Goal: Information Seeking & Learning: Check status

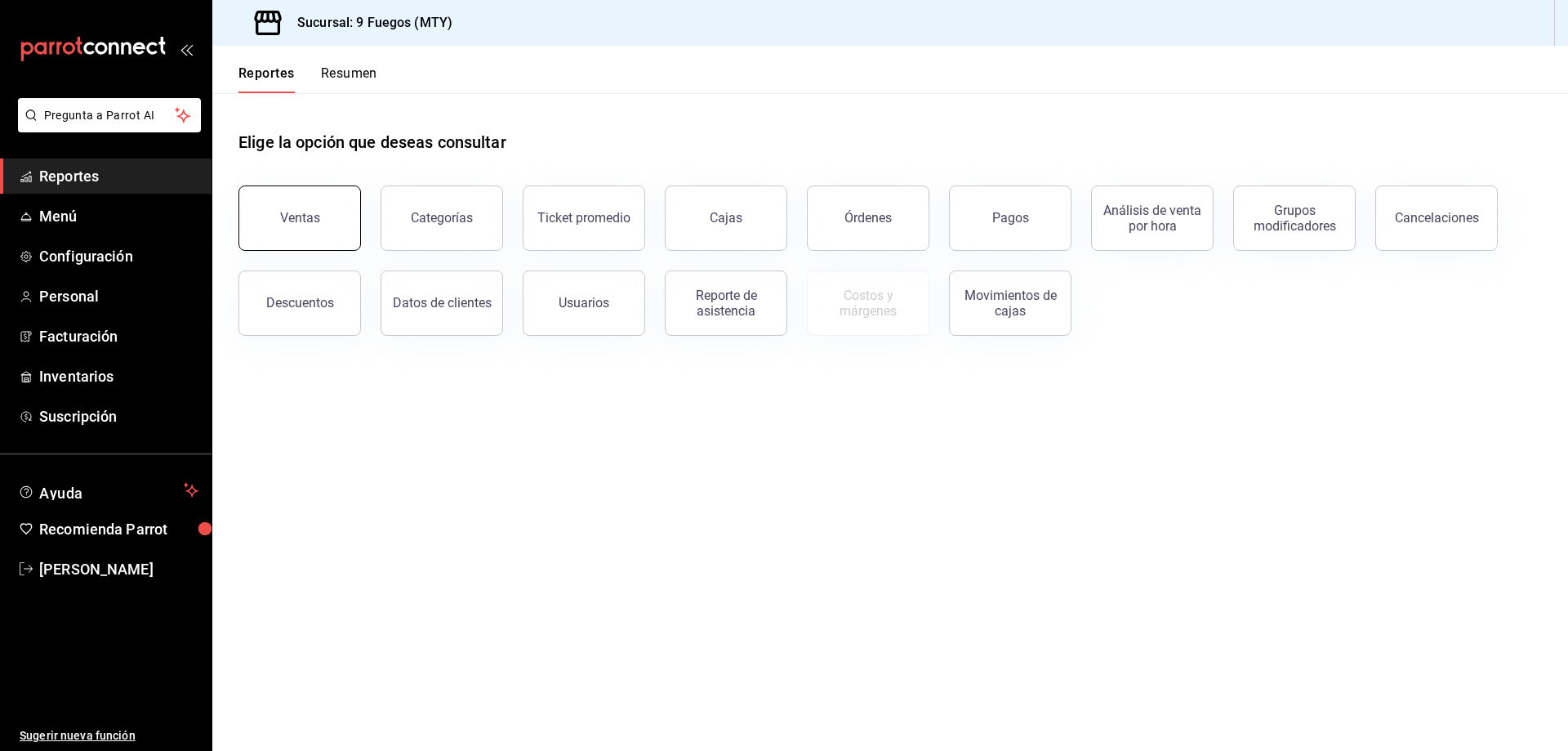
click at [327, 198] on button "Ventas" at bounding box center [299, 217] width 122 height 65
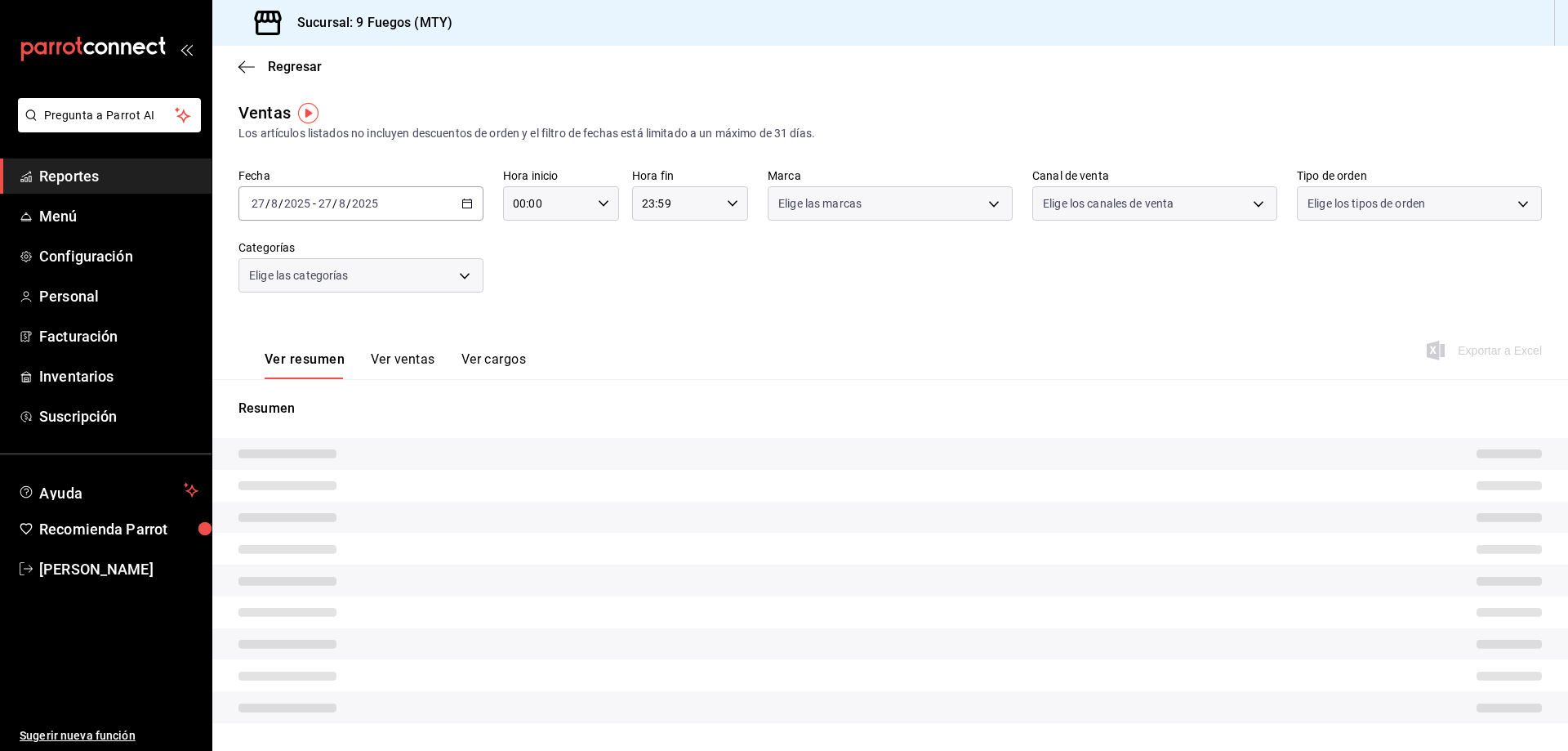
drag, startPoint x: 781, startPoint y: 749, endPoint x: 780, endPoint y: 765, distance: 16.0
click at [780, 750] on html "Pregunta a Parrot AI Reportes Menú Configuración Personal Facturación Inventari…" at bounding box center [784, 376] width 1568 height 751
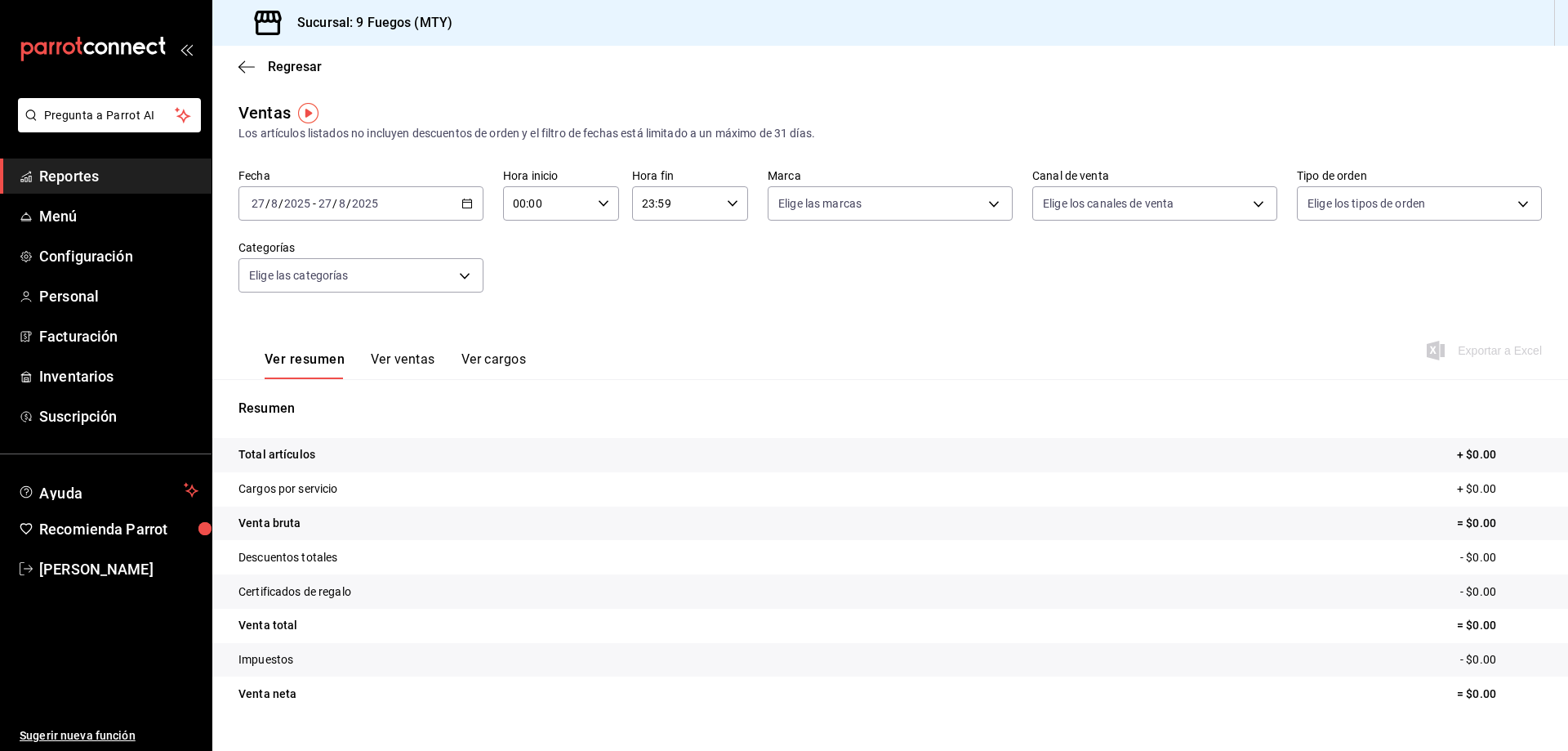
click at [468, 192] on div "2025-08-27 27 / 8 / 2025 - 2025-08-27 27 / 8 / 2025" at bounding box center [361, 203] width 245 height 34
click at [303, 405] on span "Rango de fechas" at bounding box center [316, 400] width 127 height 17
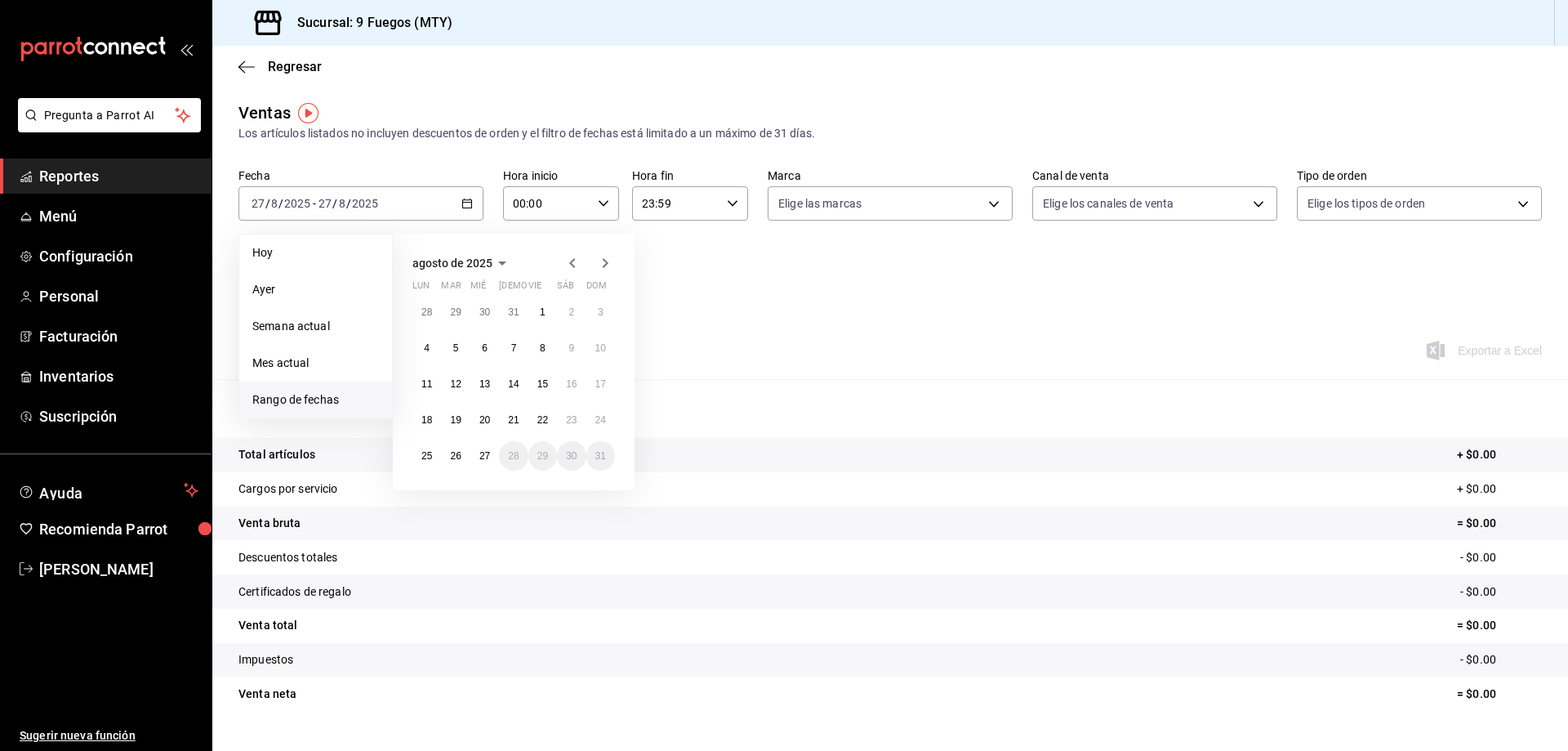
click at [583, 271] on div at bounding box center [588, 263] width 52 height 20
click at [458, 421] on abbr "19" at bounding box center [455, 419] width 11 height 12
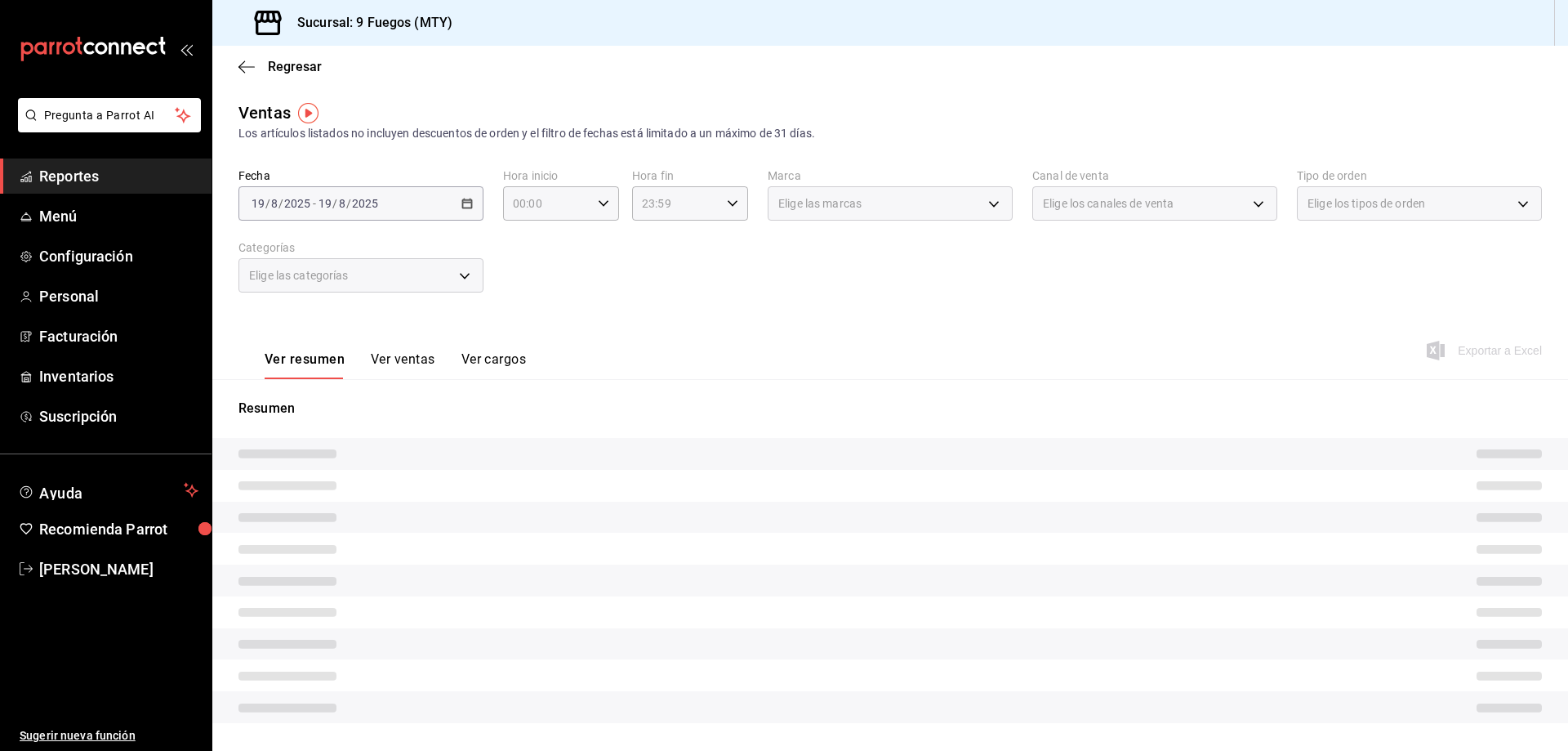
click at [822, 343] on div "Ver resumen Ver ventas Ver cargos Exportar a Excel" at bounding box center [890, 345] width 1356 height 67
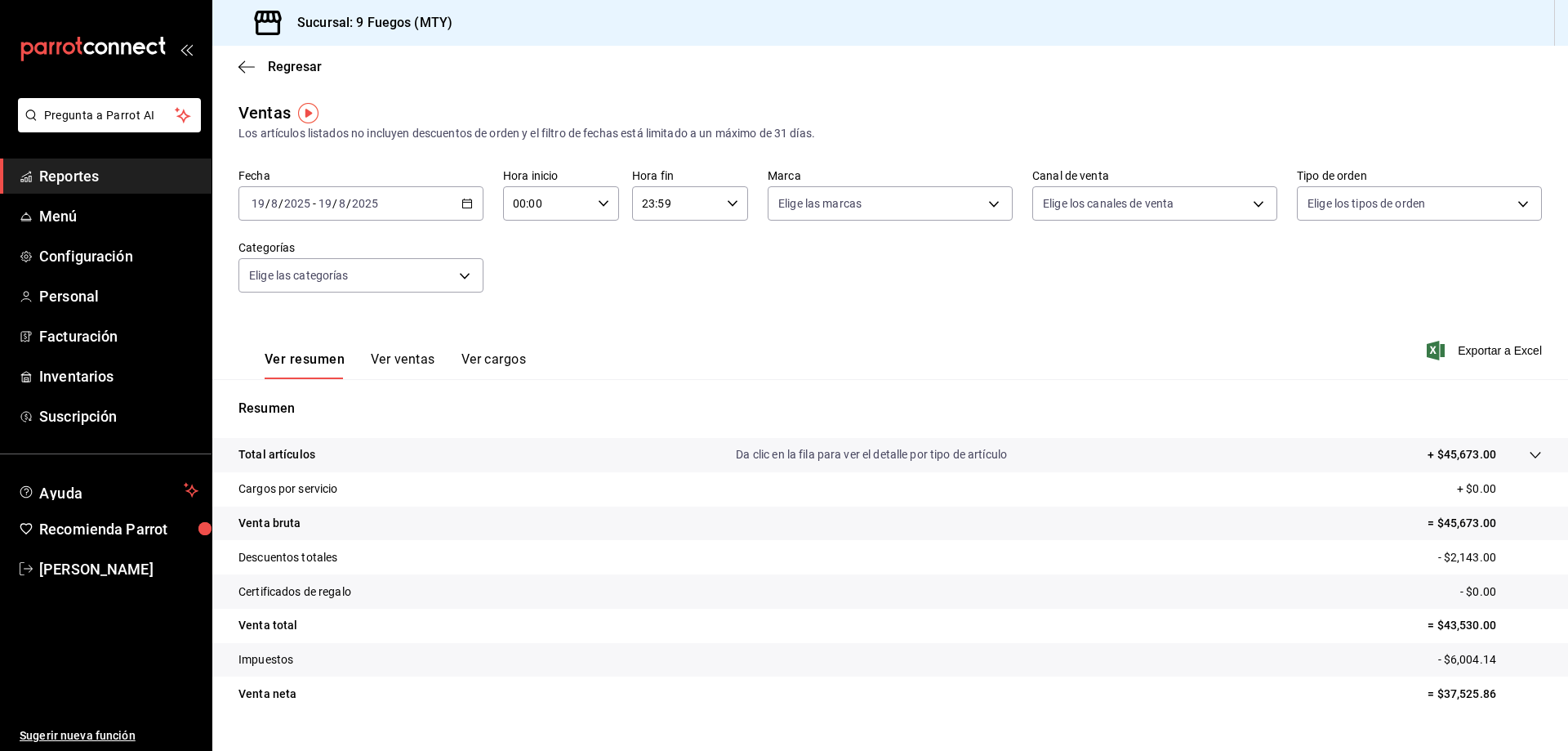
click at [409, 359] on button "Ver ventas" at bounding box center [403, 365] width 64 height 28
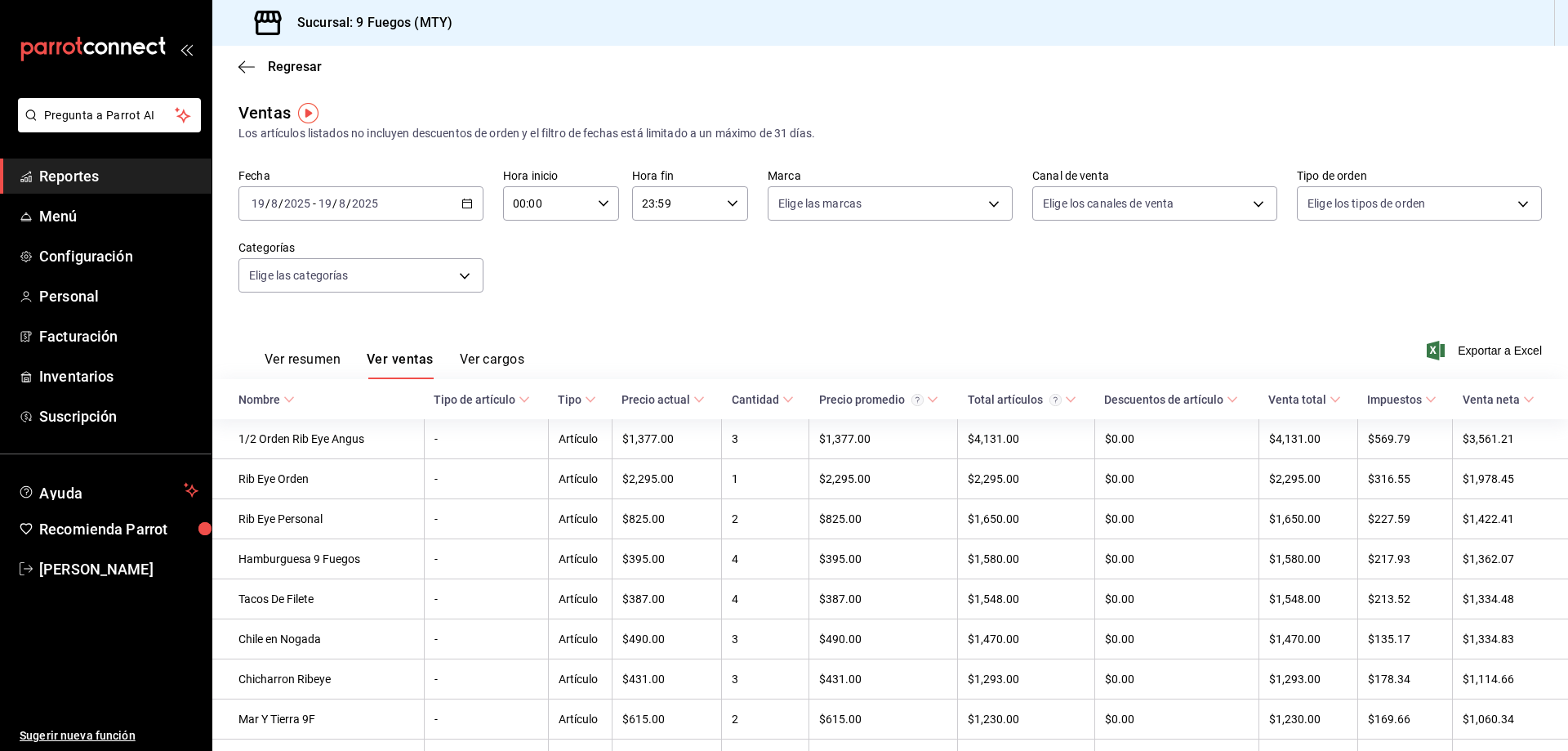
click at [88, 173] on span "Reportes" at bounding box center [119, 176] width 159 height 22
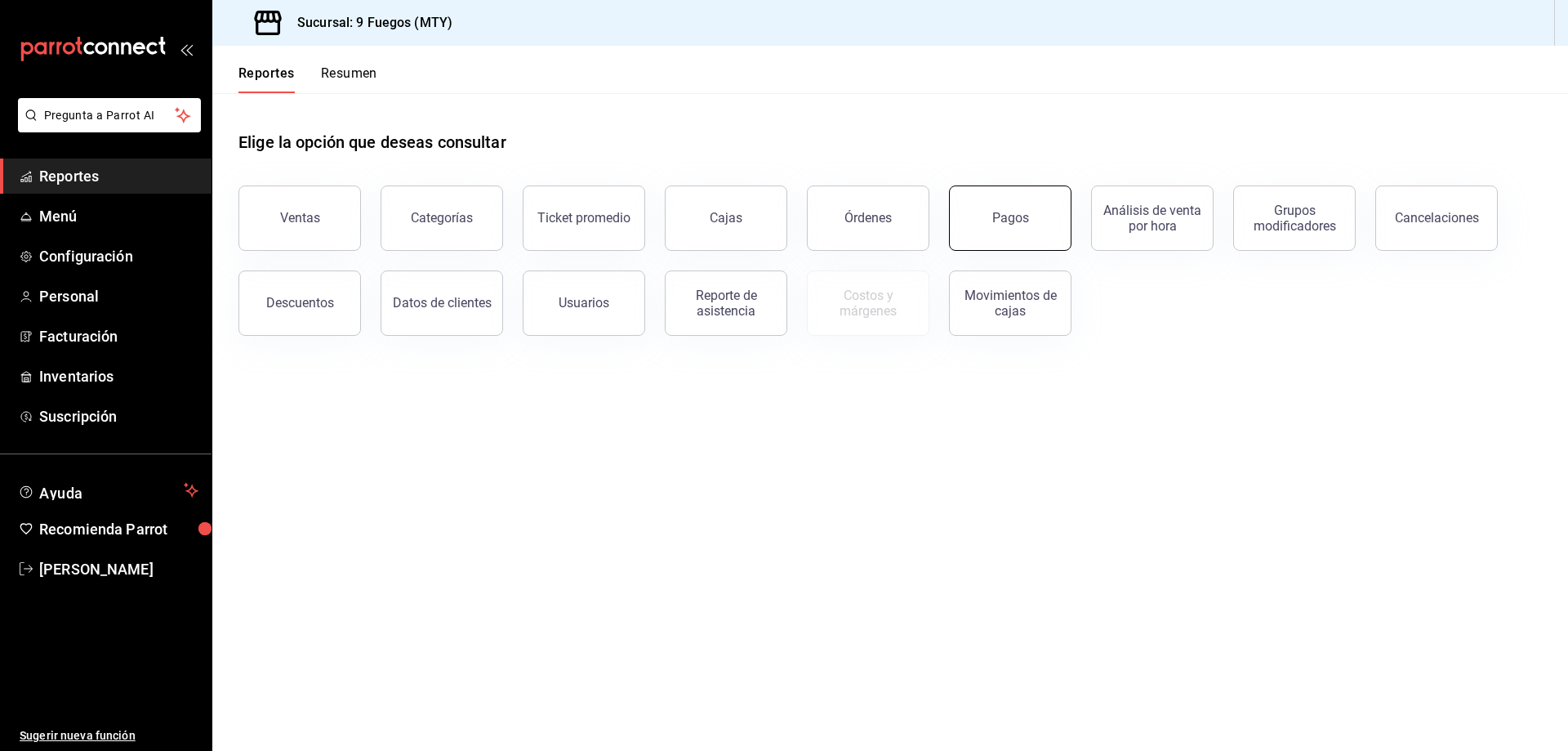
click at [1055, 228] on button "Pagos" at bounding box center [1010, 217] width 122 height 65
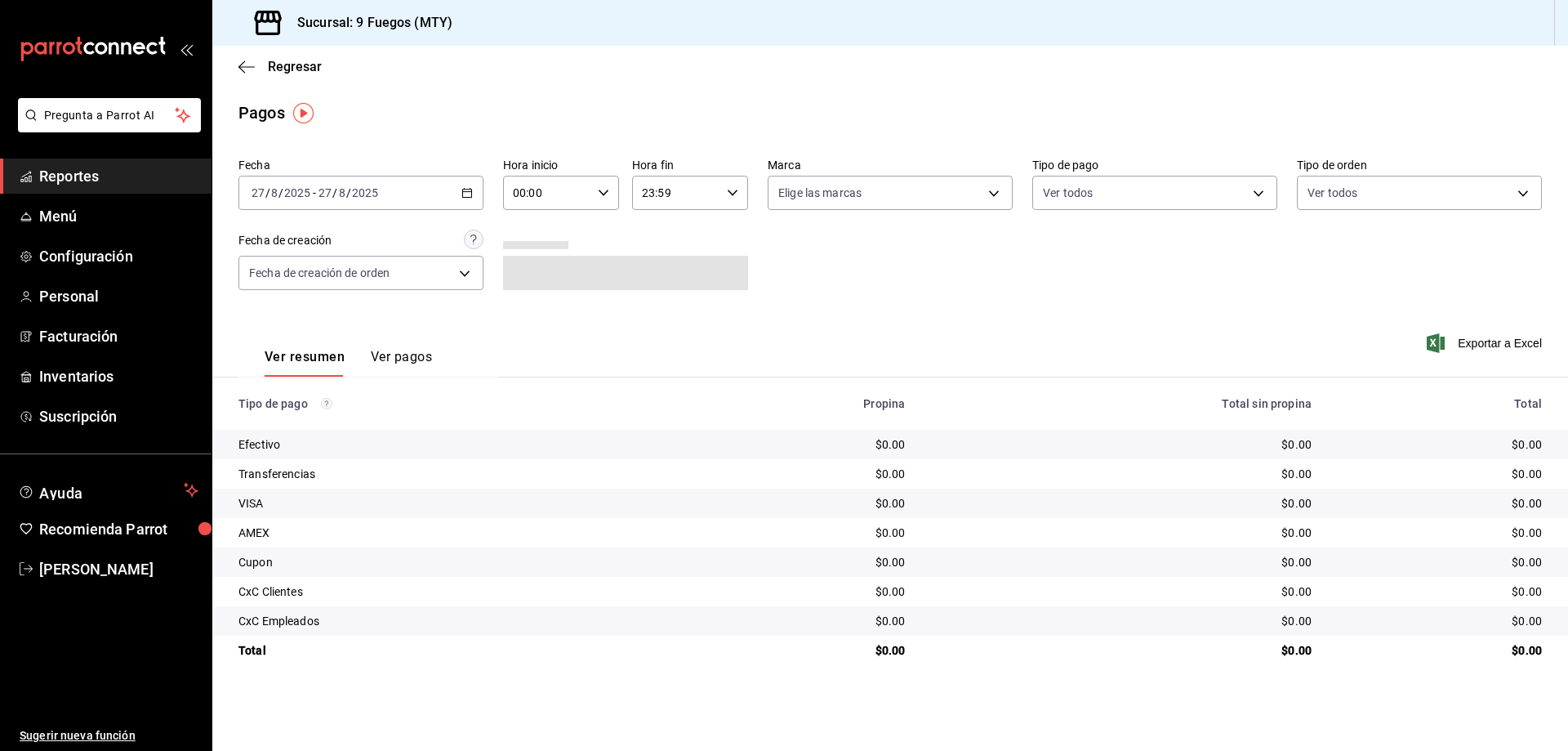
click at [472, 198] on div "2025-08-27 27 / 8 / 2025 - 2025-08-27 27 / 8 / 2025" at bounding box center [361, 192] width 245 height 34
click at [298, 422] on span "Rango de fechas" at bounding box center [316, 426] width 127 height 17
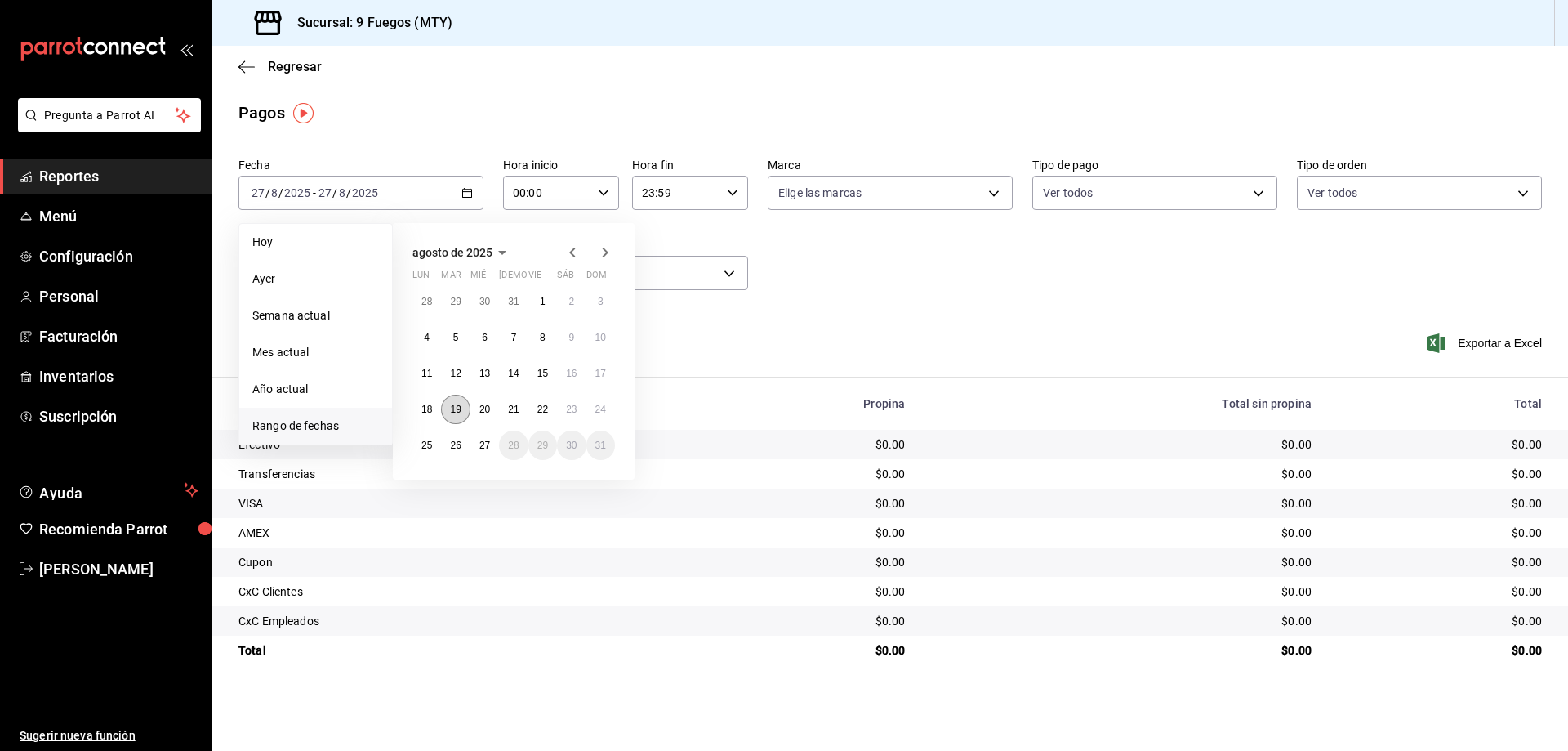
click at [453, 403] on abbr "19" at bounding box center [455, 409] width 11 height 12
click at [457, 407] on abbr "19" at bounding box center [455, 409] width 11 height 12
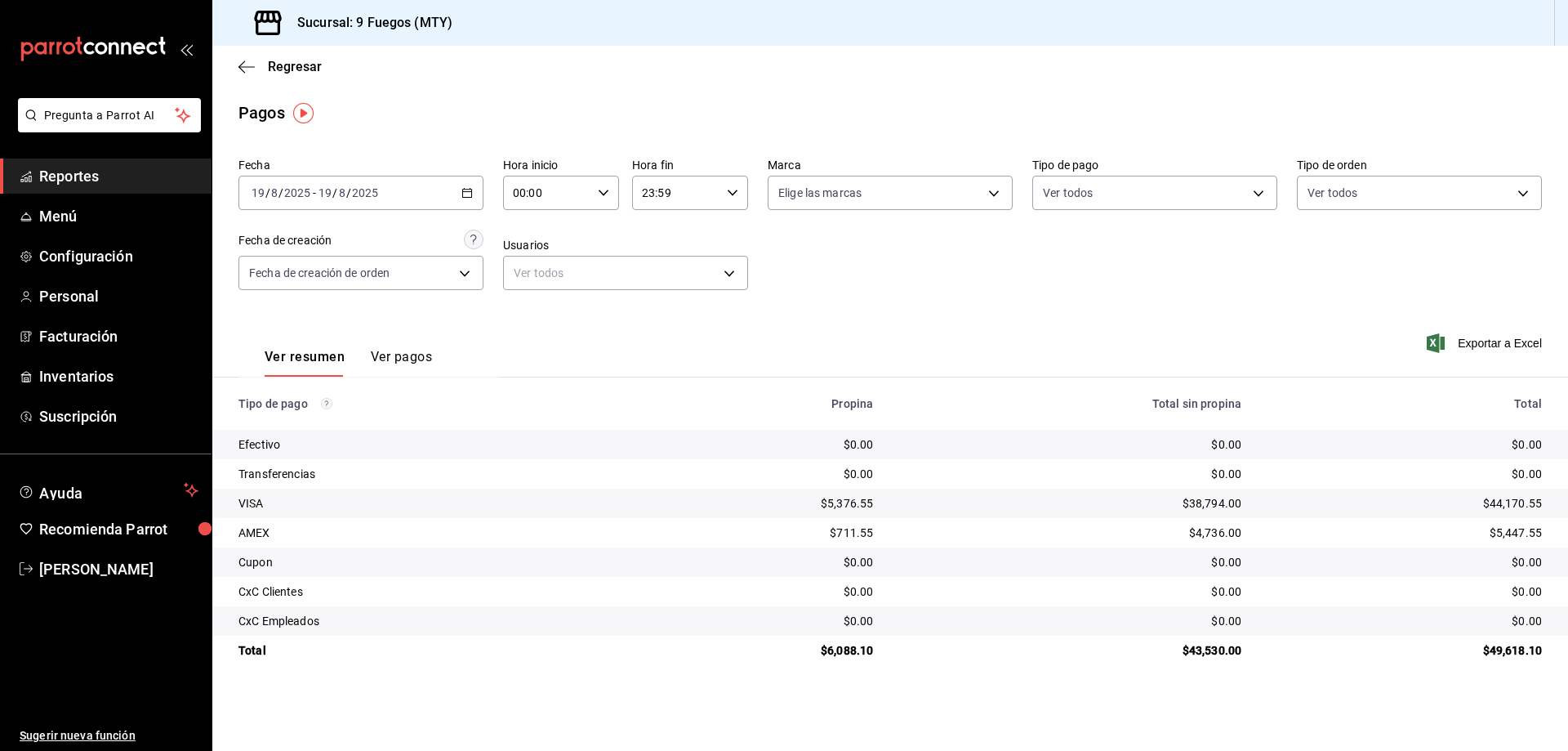
click at [425, 355] on button "Ver pagos" at bounding box center [401, 362] width 62 height 28
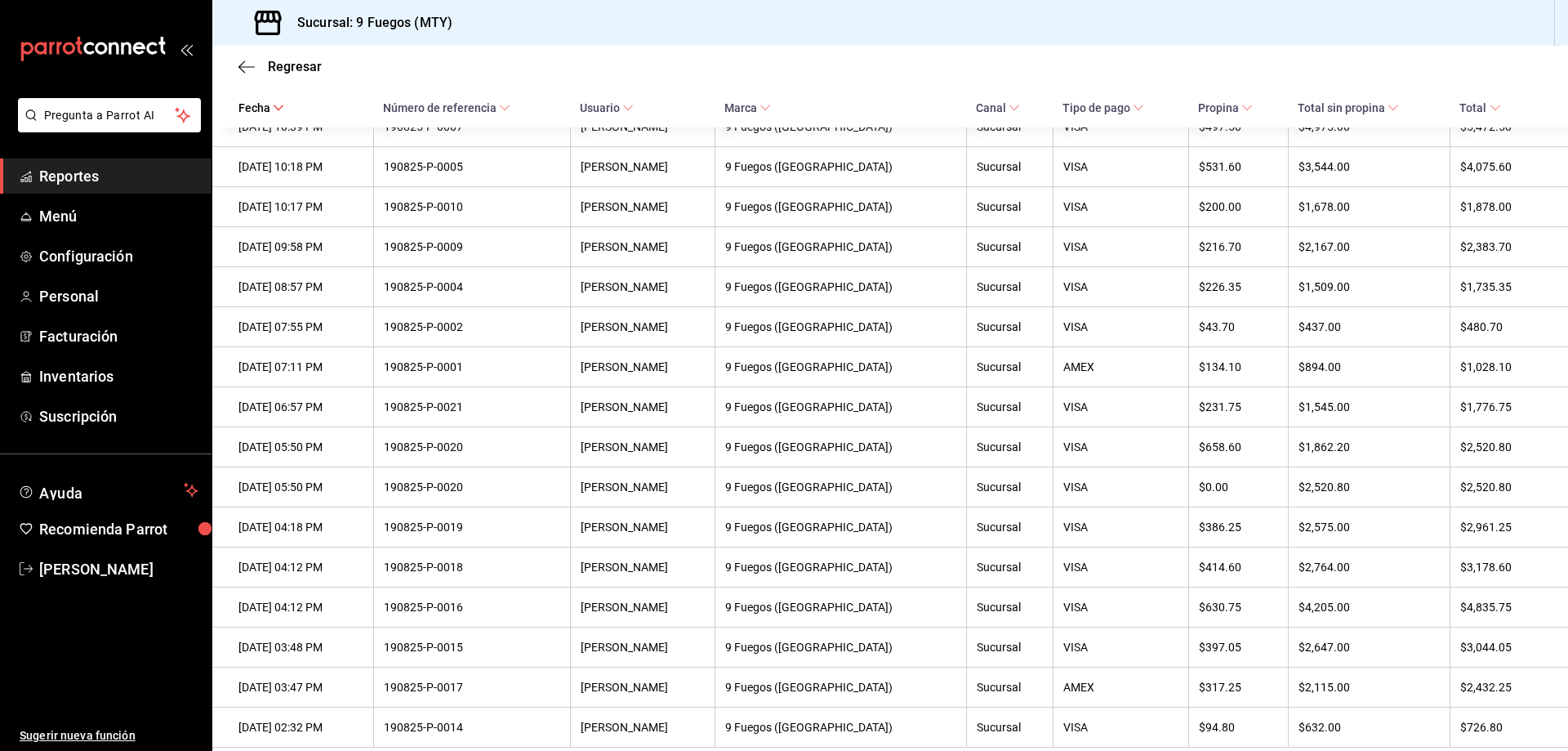
scroll to position [552, 0]
